Goal: Obtain resource: Download file/media

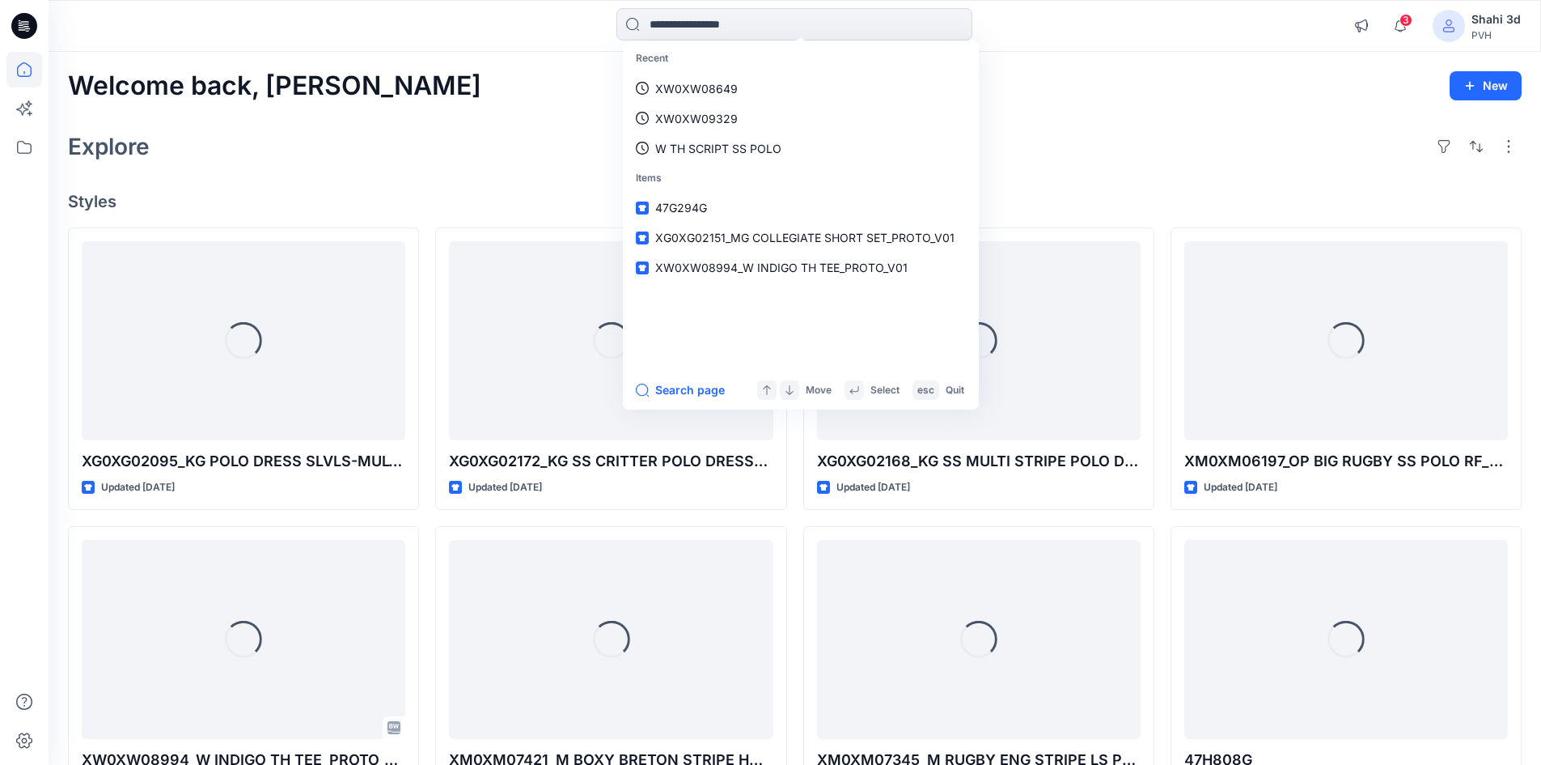
type input "**********"
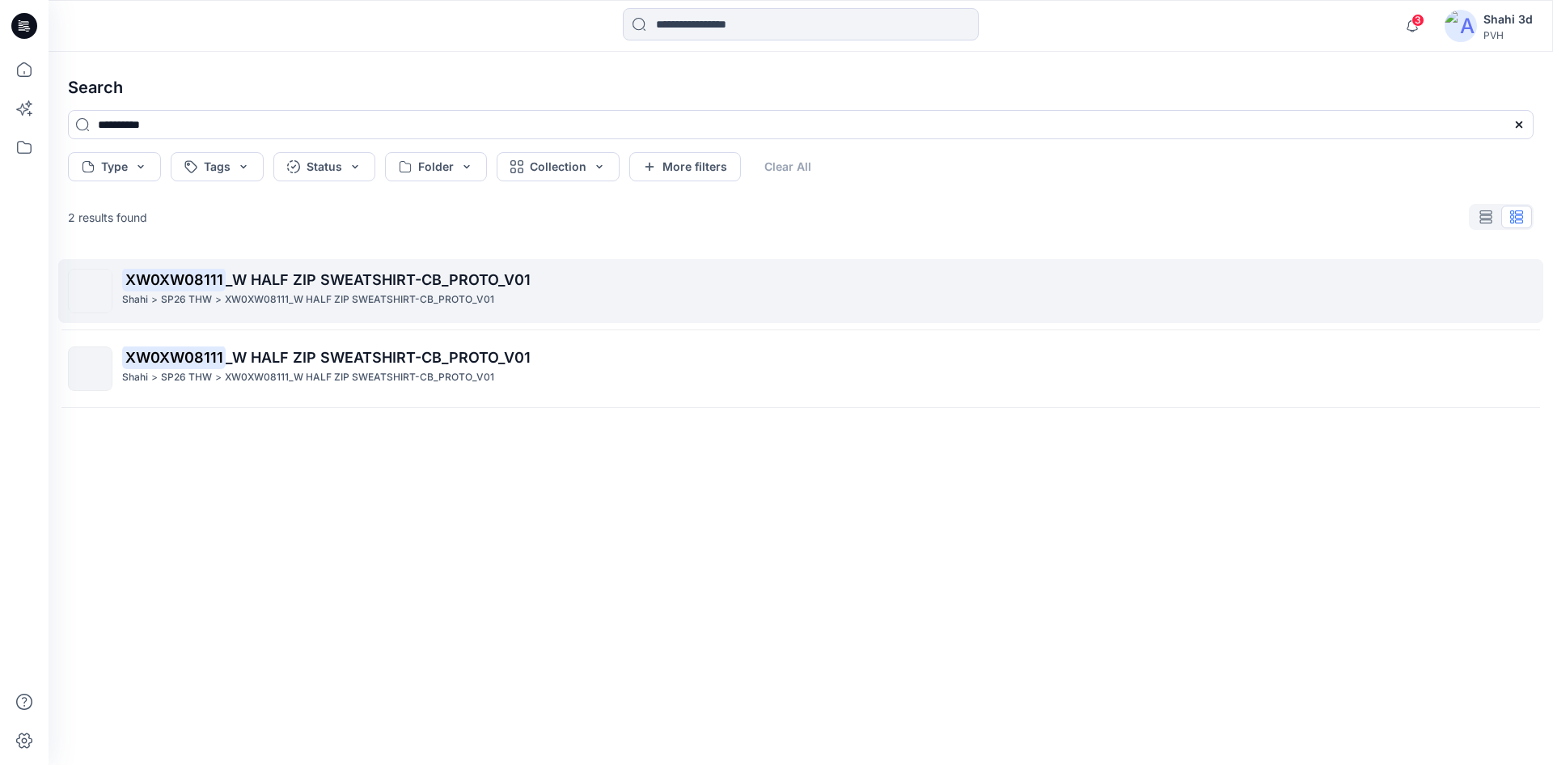
click at [263, 273] on span "_W HALF ZIP SWEATSHIRT-CB_PROTO_V01" at bounding box center [378, 279] width 305 height 17
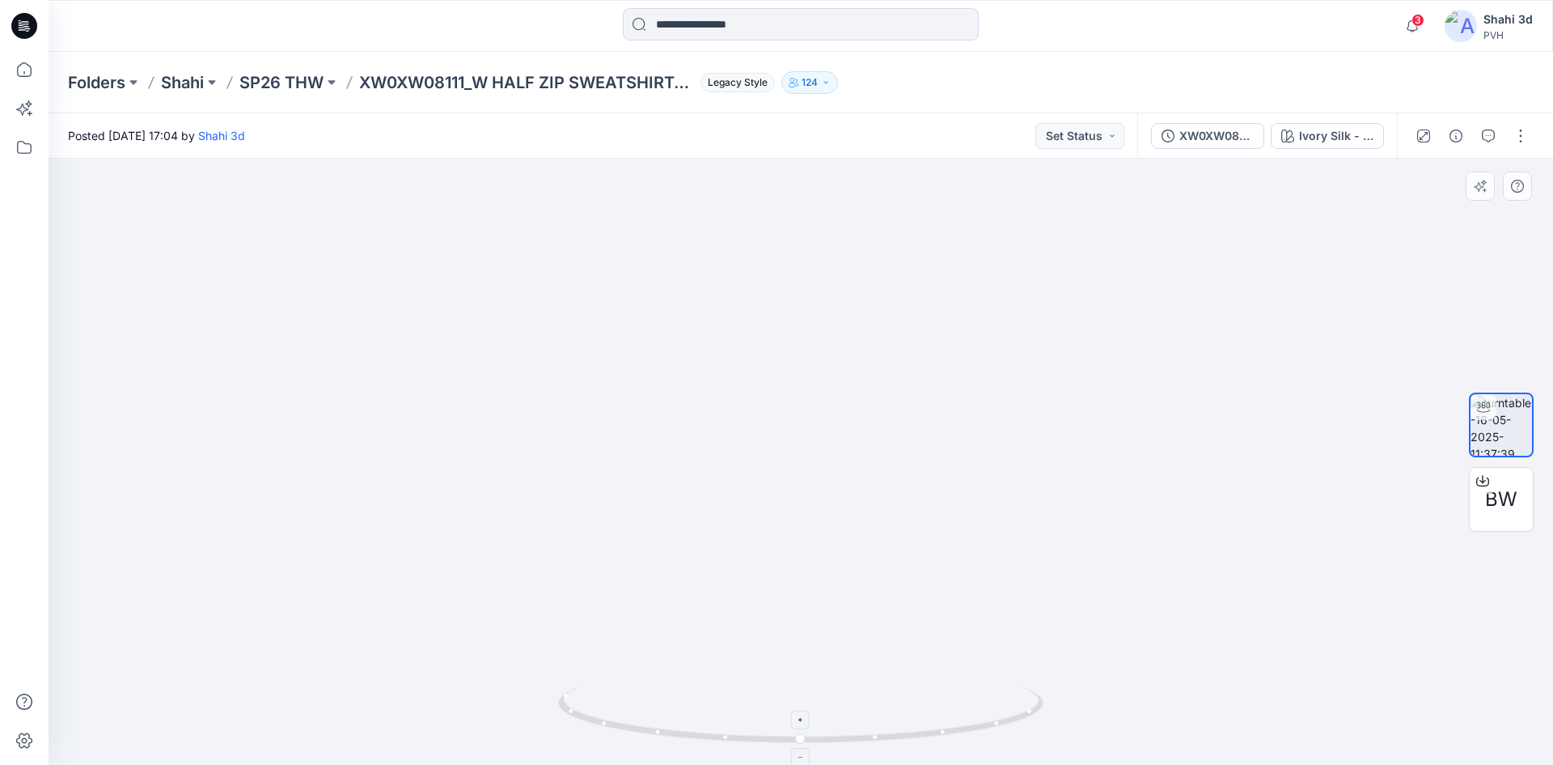
drag, startPoint x: 828, startPoint y: 309, endPoint x: 835, endPoint y: 734, distance: 424.8
click at [835, 735] on div at bounding box center [801, 462] width 1505 height 606
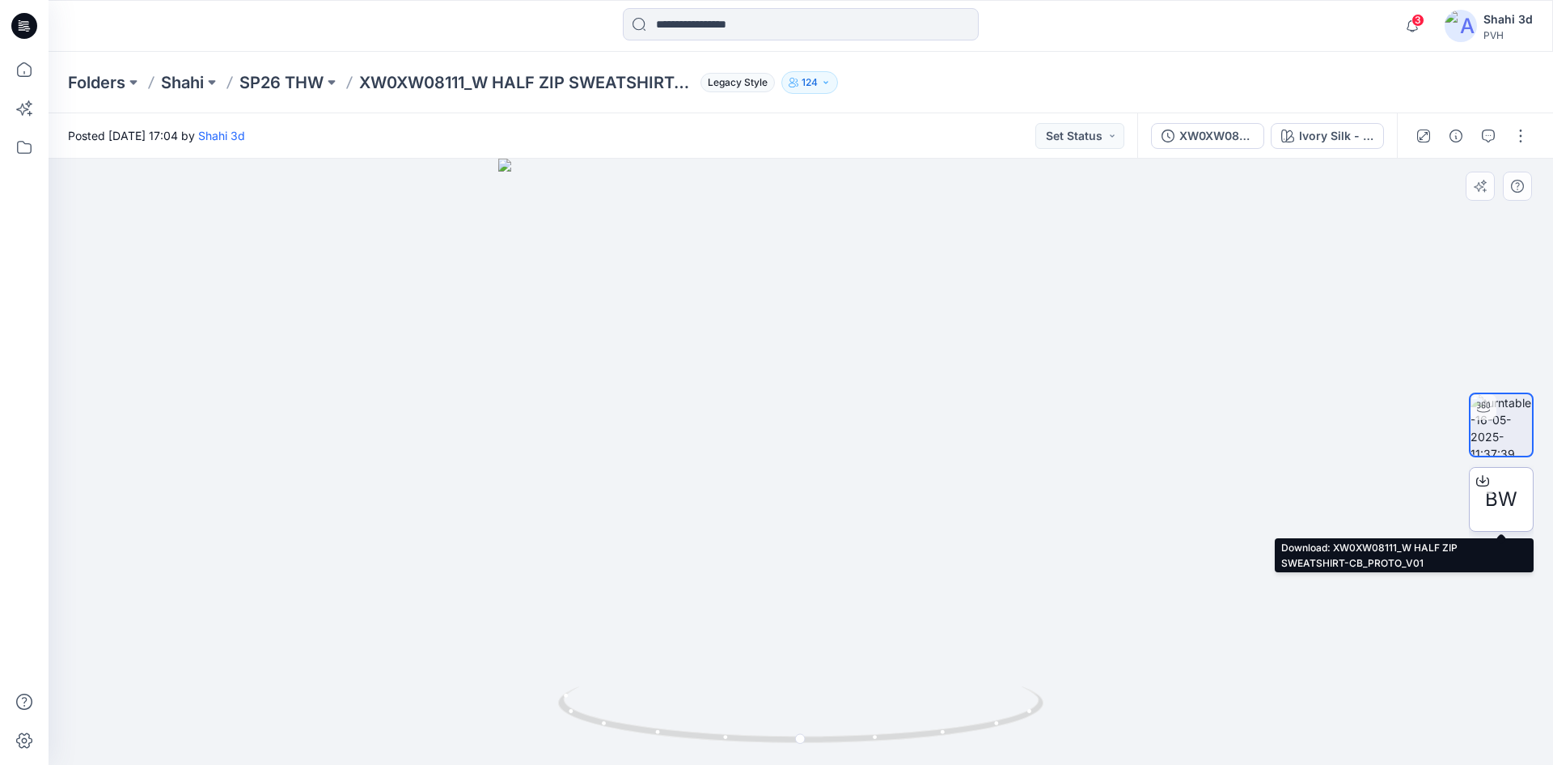
click at [1478, 479] on icon at bounding box center [1482, 480] width 13 height 13
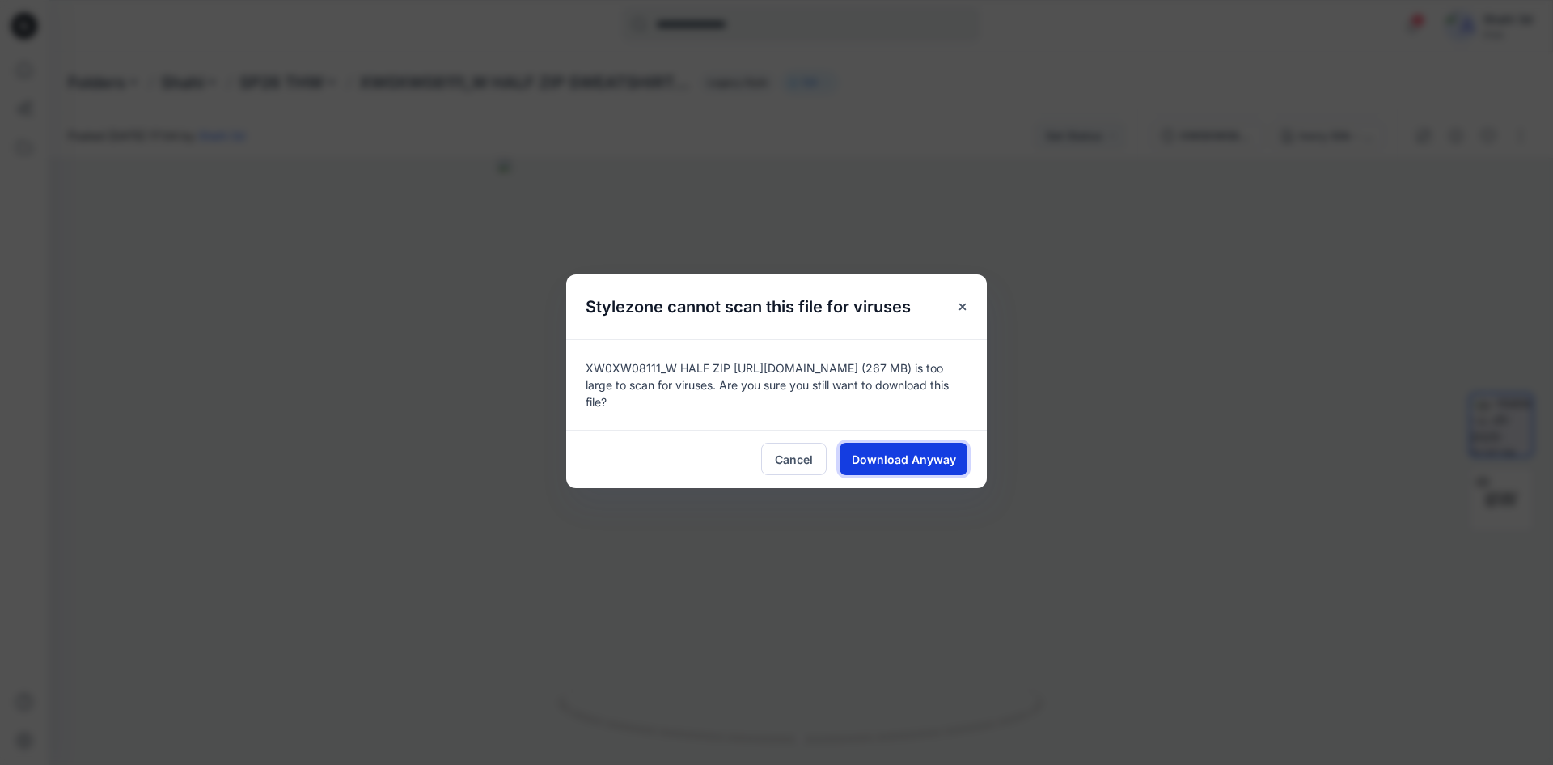
click at [902, 455] on span "Download Anyway" at bounding box center [904, 459] width 104 height 17
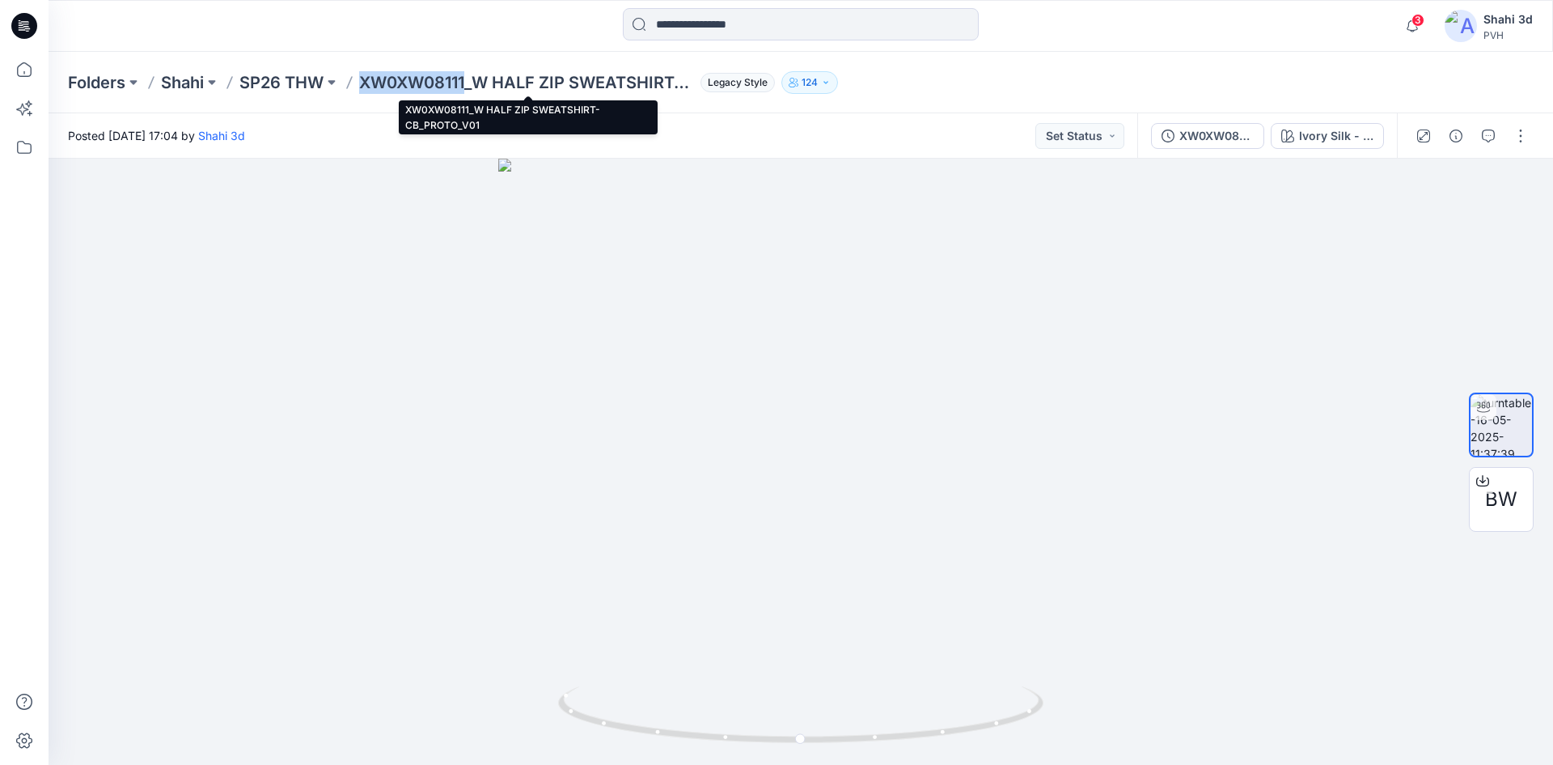
drag, startPoint x: 362, startPoint y: 82, endPoint x: 468, endPoint y: 87, distance: 106.9
click at [468, 87] on p "XW0XW08111_W HALF ZIP SWEATSHIRT-CB_PROTO_V01" at bounding box center [526, 82] width 335 height 23
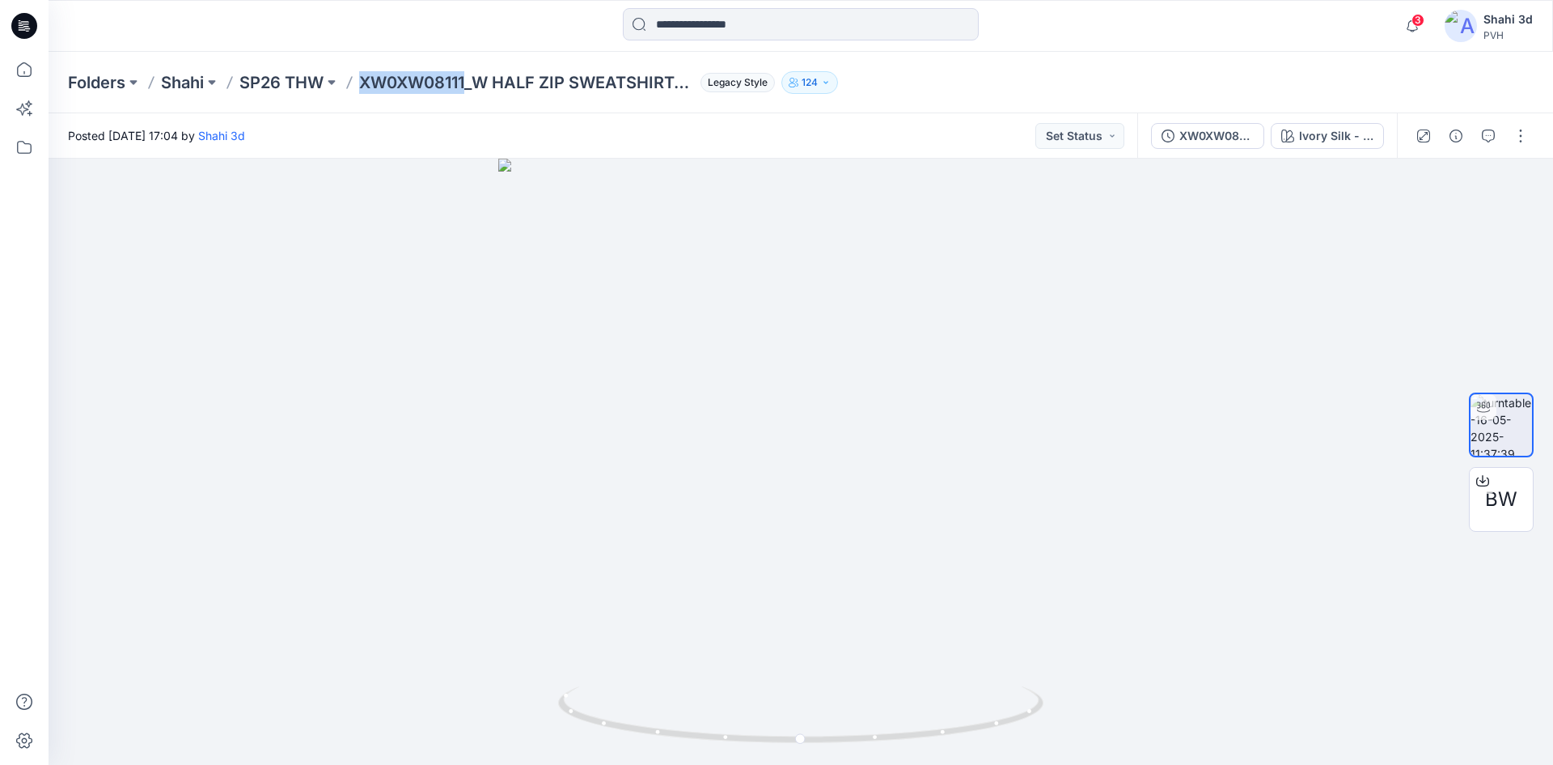
copy p "XW0XW08111"
